Goal: Task Accomplishment & Management: Use online tool/utility

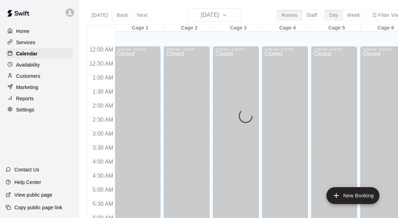
scroll to position [240, 0]
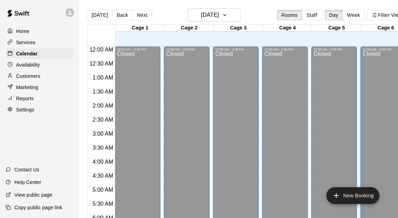
scroll to position [242, 0]
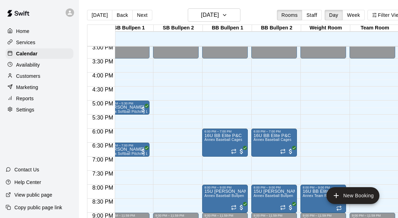
scroll to position [421, 404]
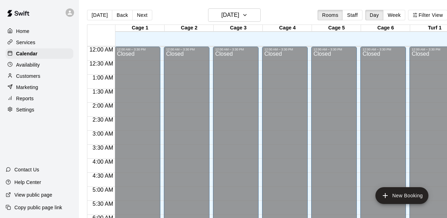
scroll to position [273, 0]
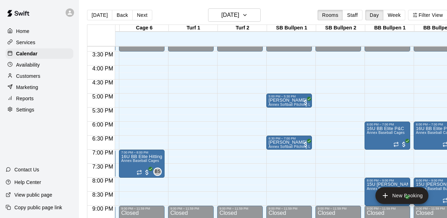
scroll to position [430, 156]
